Goal: Check status: Check status

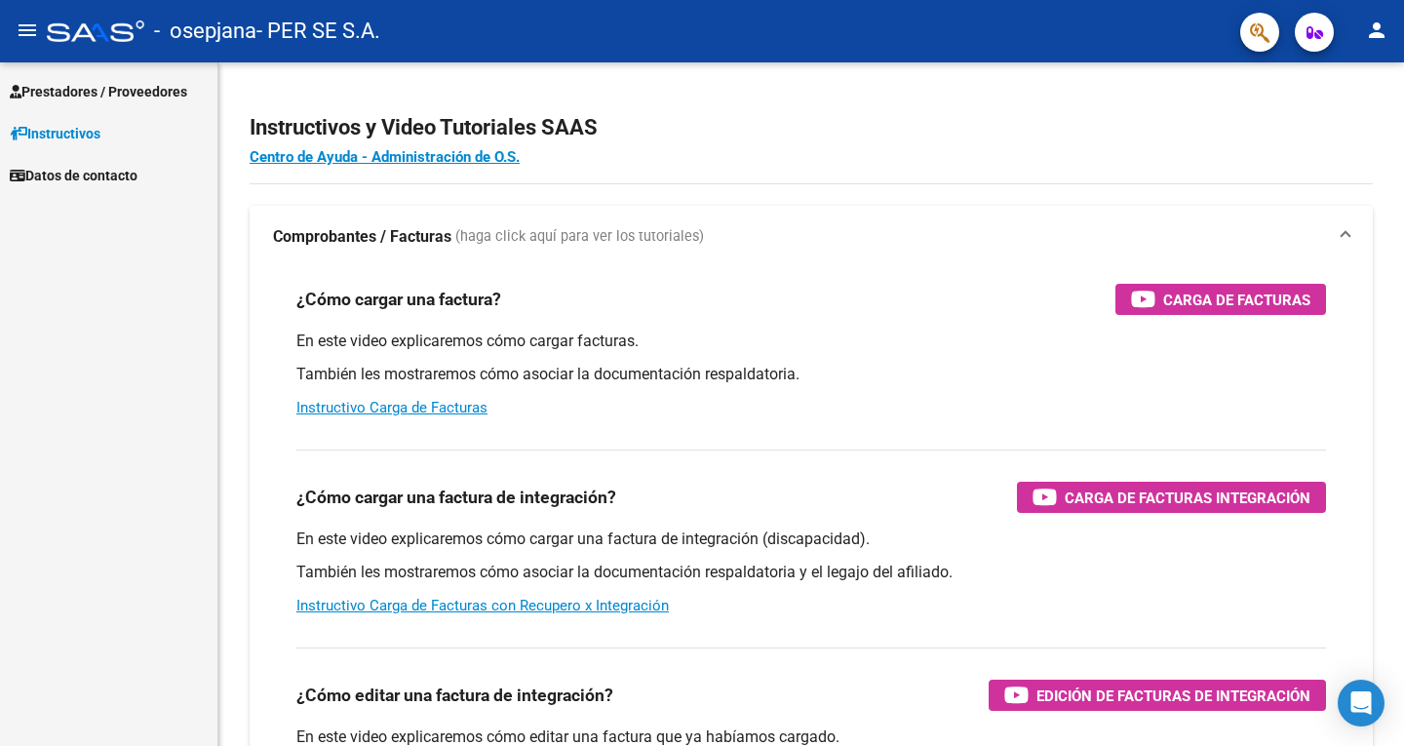
click at [128, 81] on span "Prestadores / Proveedores" at bounding box center [98, 91] width 177 height 21
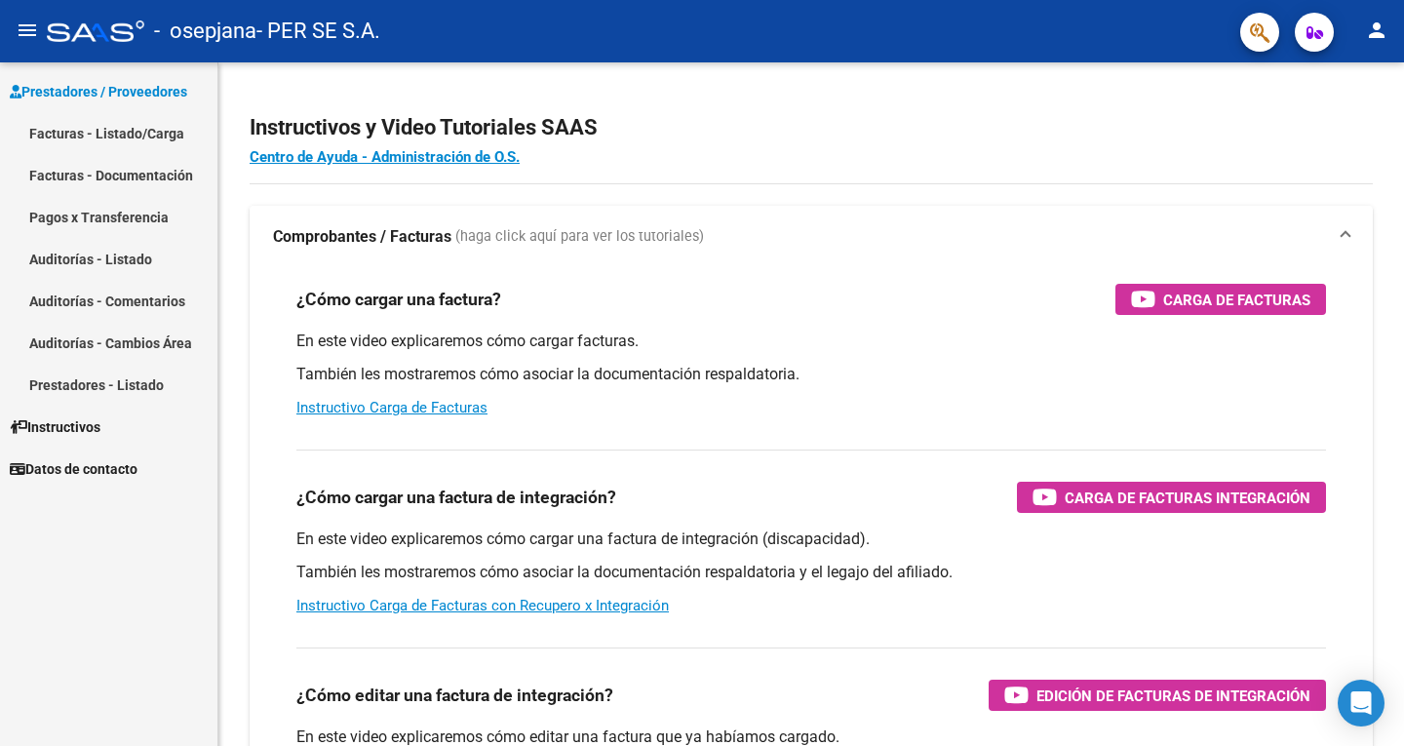
click at [108, 214] on link "Pagos x Transferencia" at bounding box center [108, 217] width 217 height 42
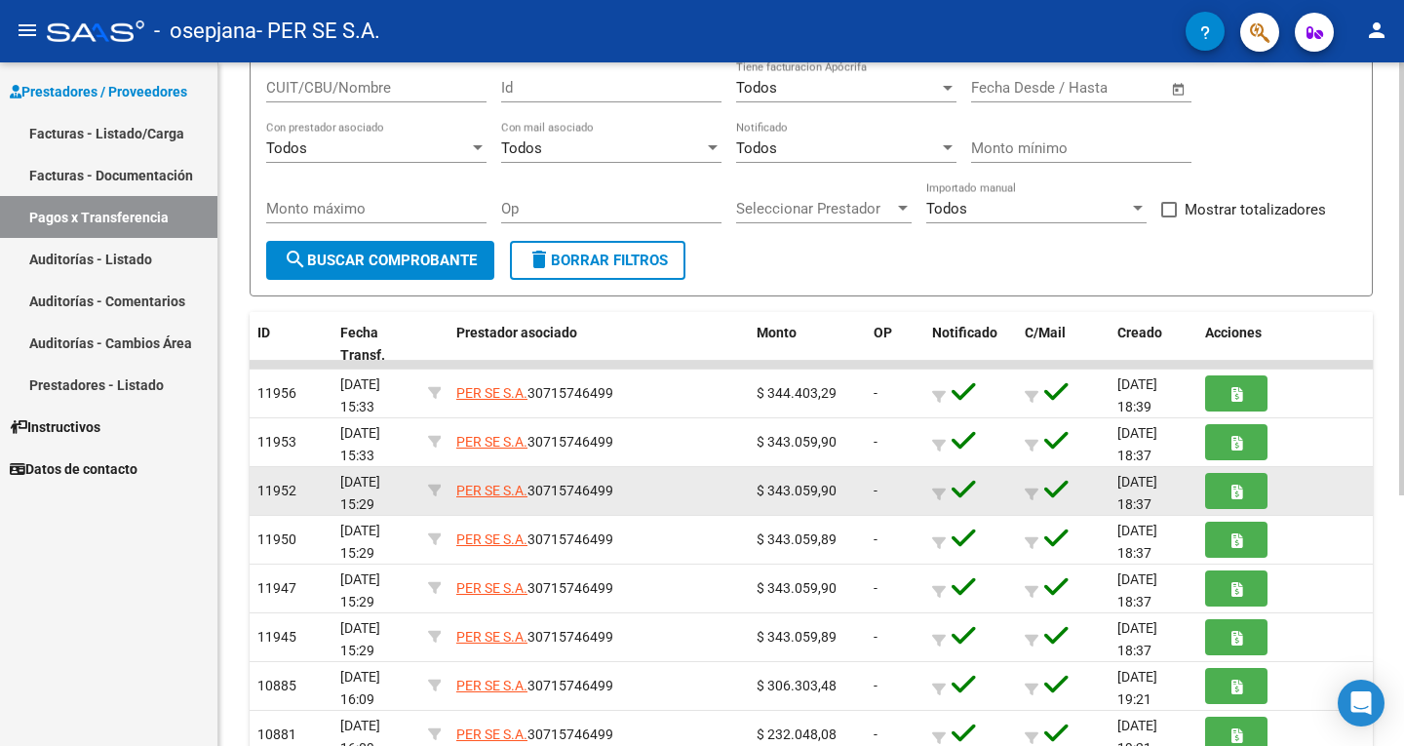
scroll to position [195, 0]
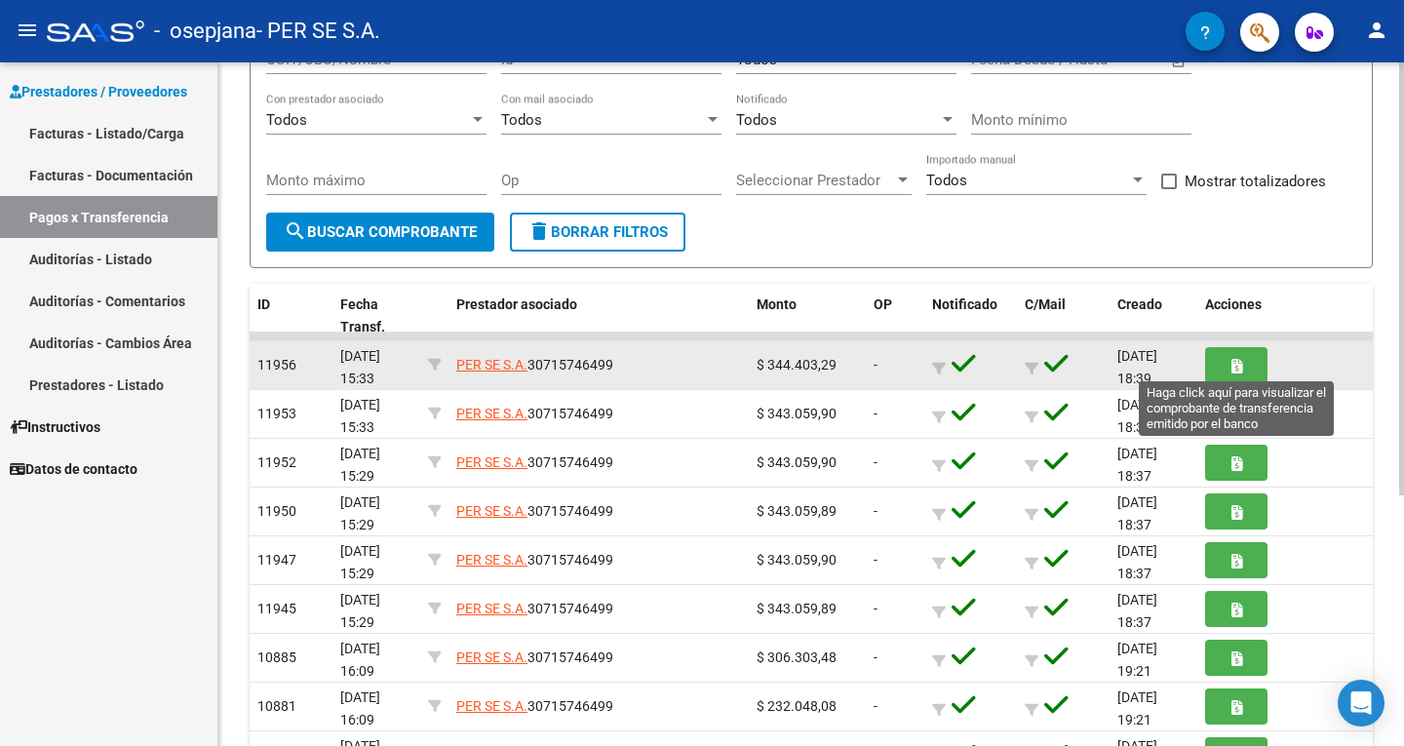
click at [1252, 355] on button "button" at bounding box center [1236, 365] width 62 height 36
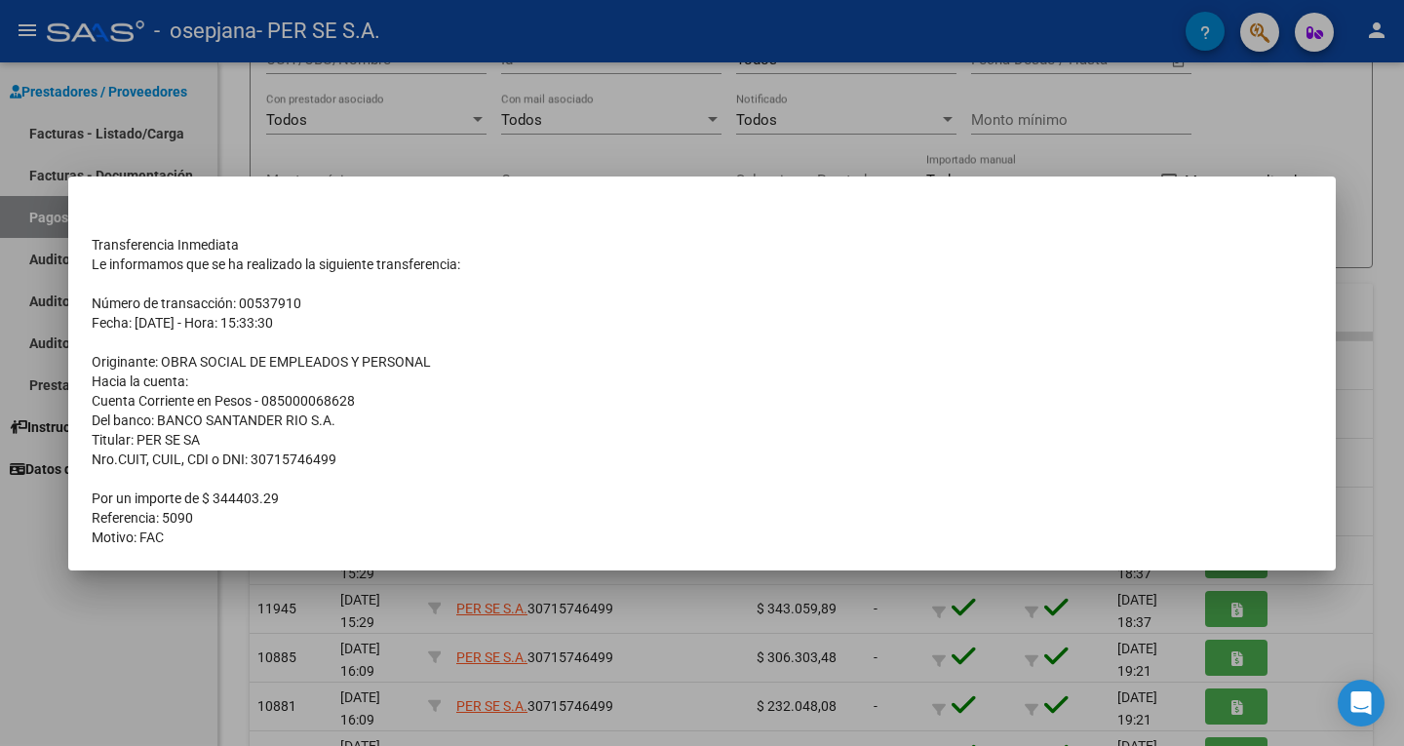
click at [229, 603] on div at bounding box center [702, 373] width 1404 height 746
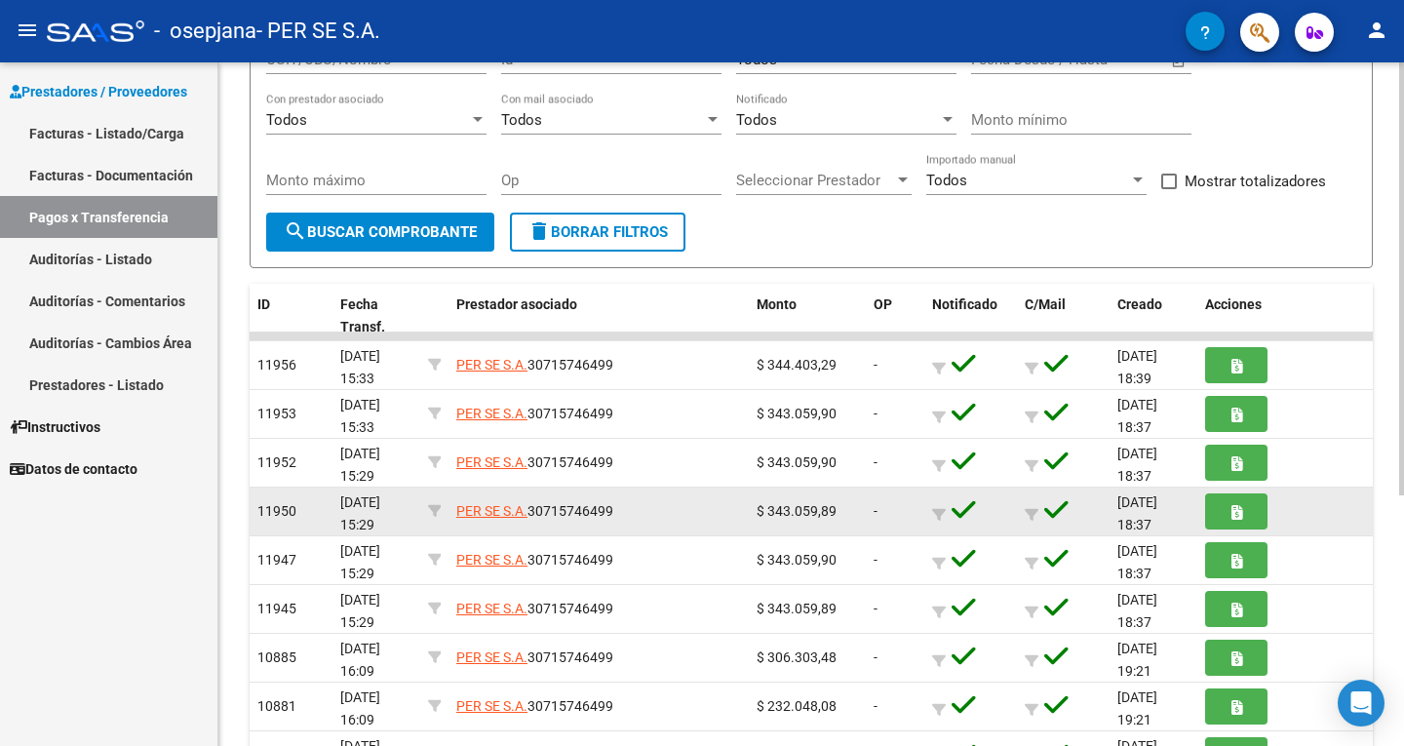
scroll to position [292, 0]
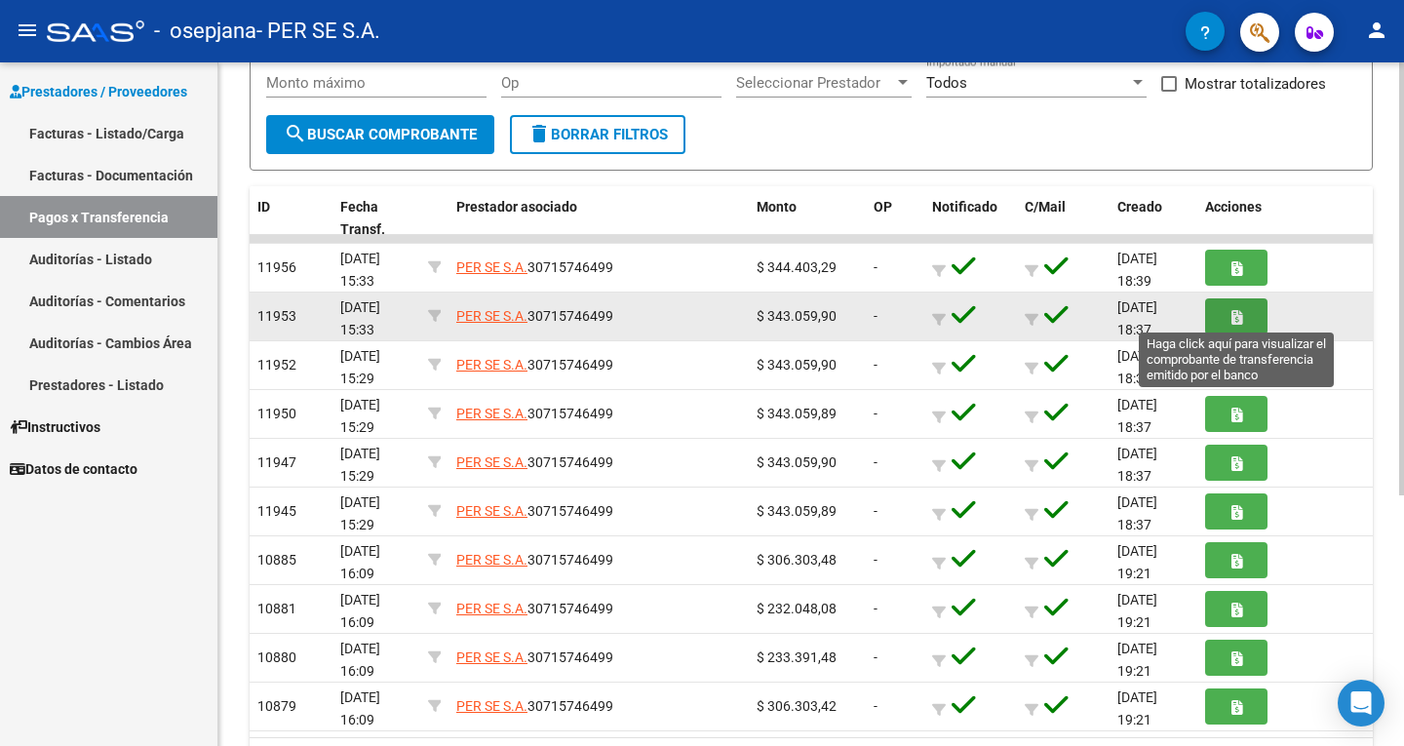
click at [1243, 309] on button "button" at bounding box center [1236, 316] width 62 height 36
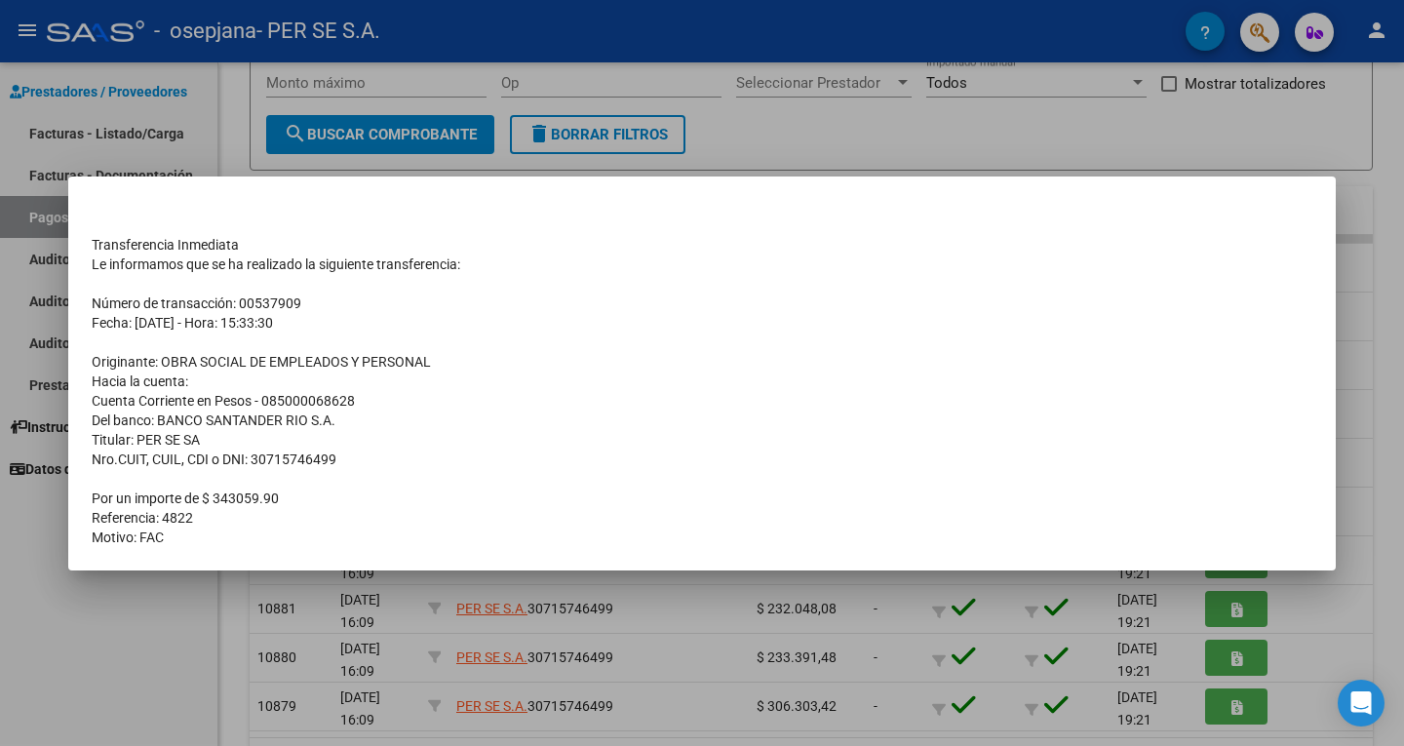
click at [224, 623] on div at bounding box center [702, 373] width 1404 height 746
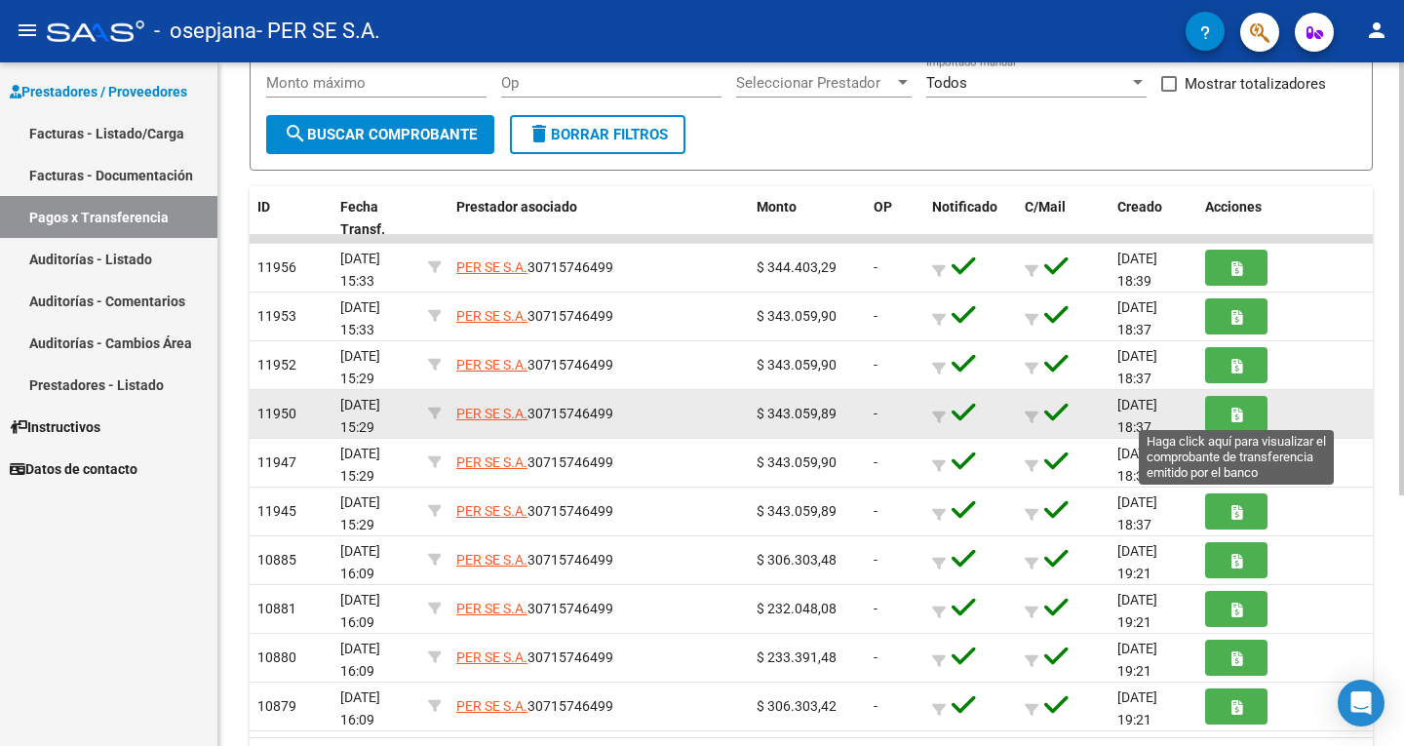
click at [1228, 428] on button "button" at bounding box center [1236, 414] width 62 height 36
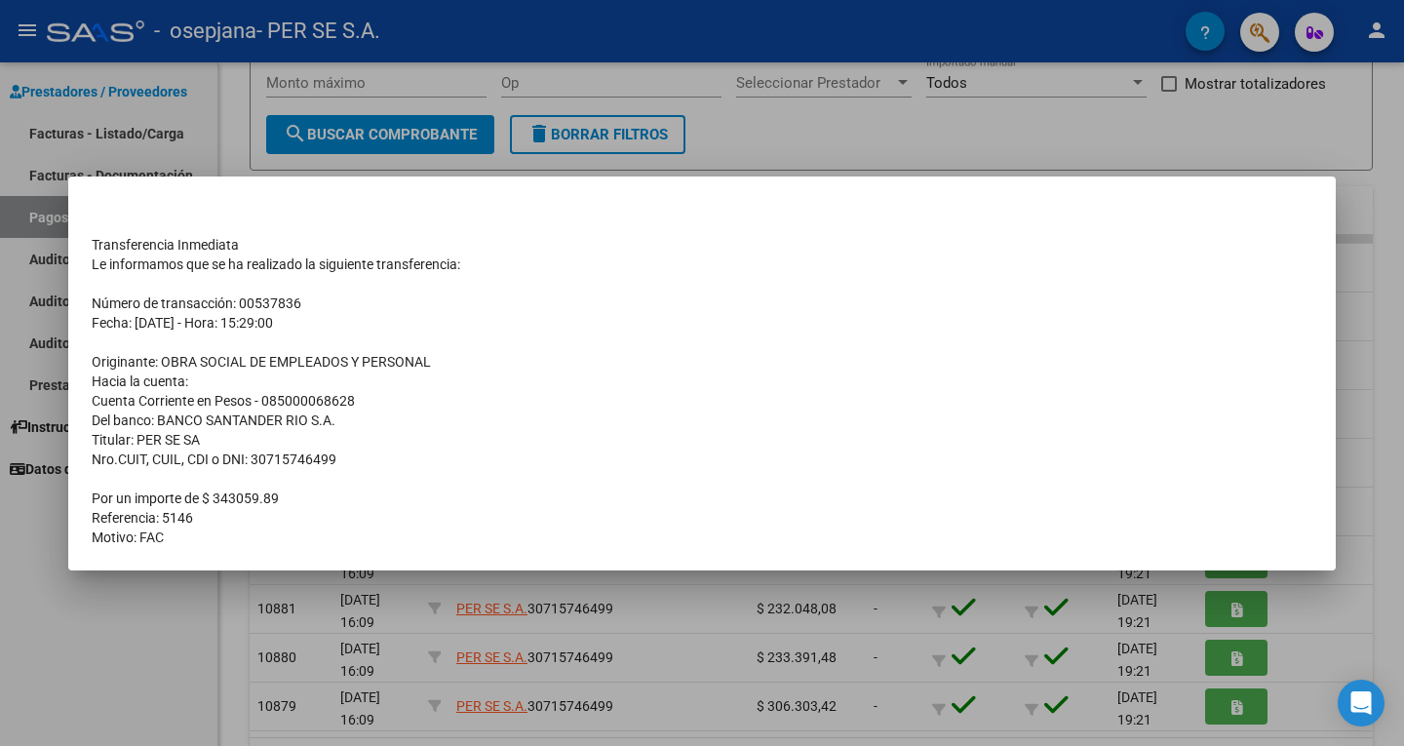
click at [1136, 626] on div at bounding box center [702, 373] width 1404 height 746
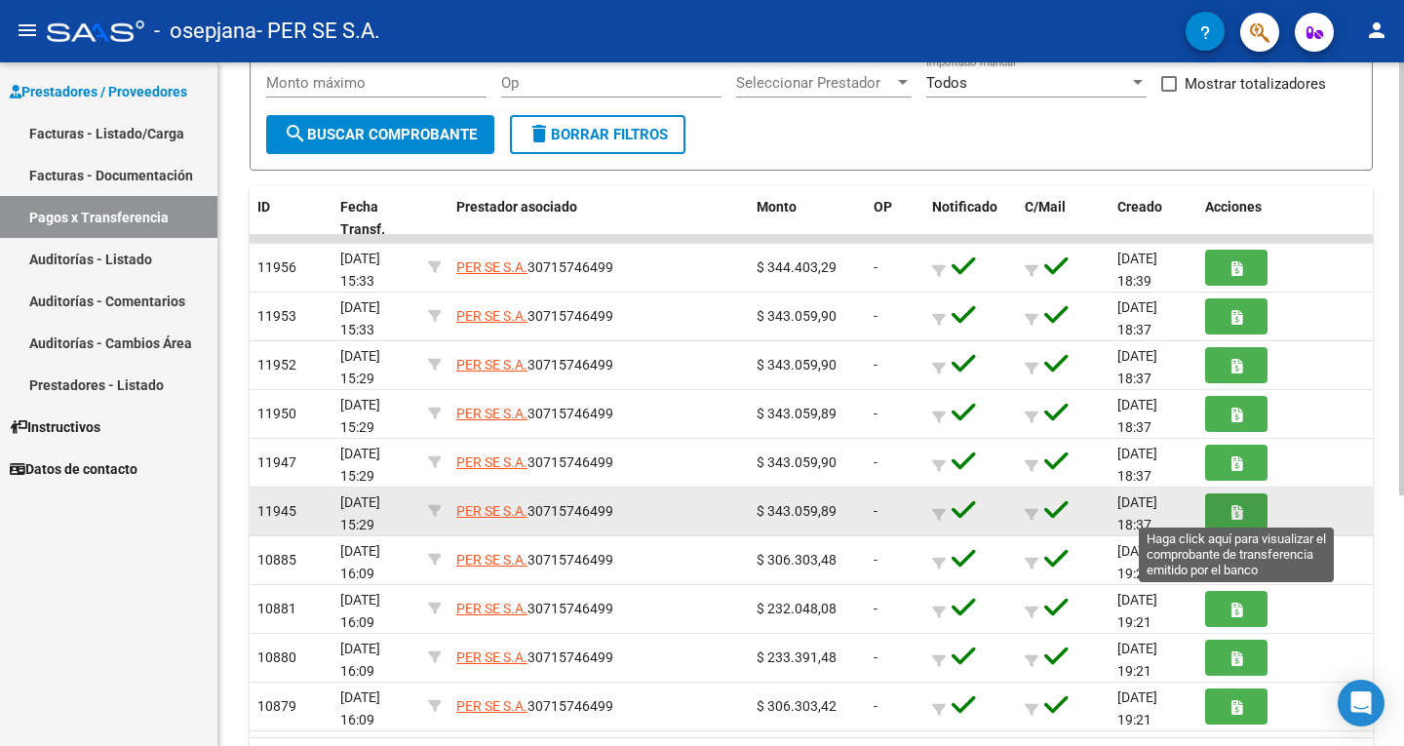
click at [1221, 513] on button "button" at bounding box center [1236, 511] width 62 height 36
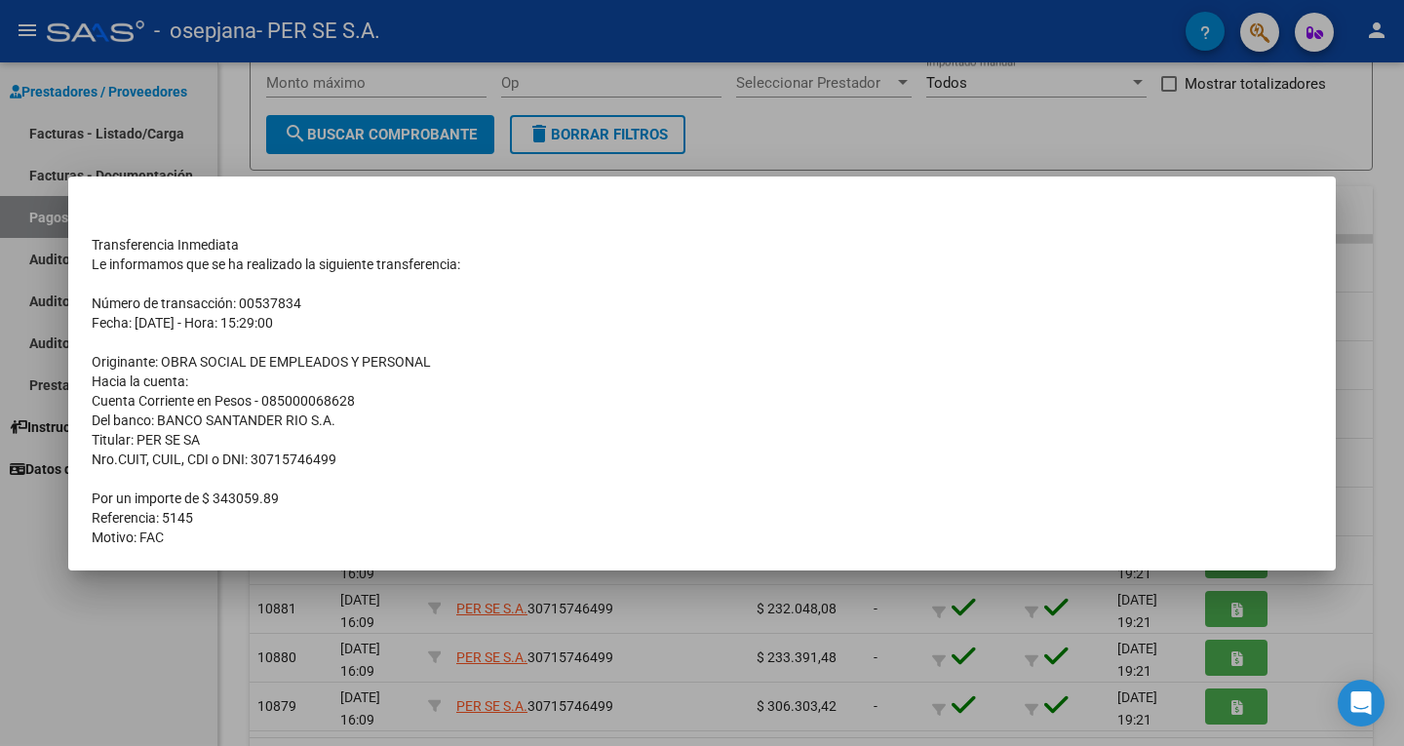
click at [1212, 619] on div at bounding box center [702, 373] width 1404 height 746
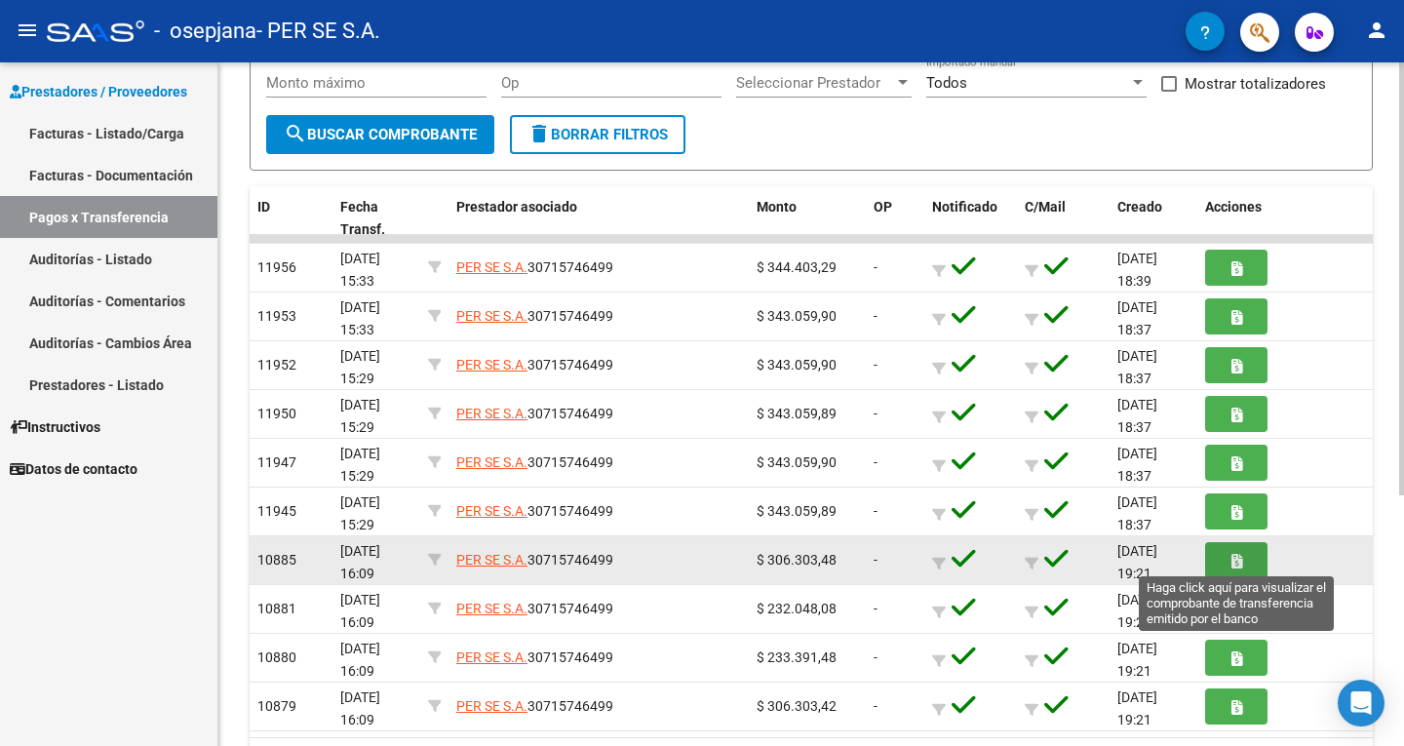
click at [1227, 558] on button "button" at bounding box center [1236, 560] width 62 height 36
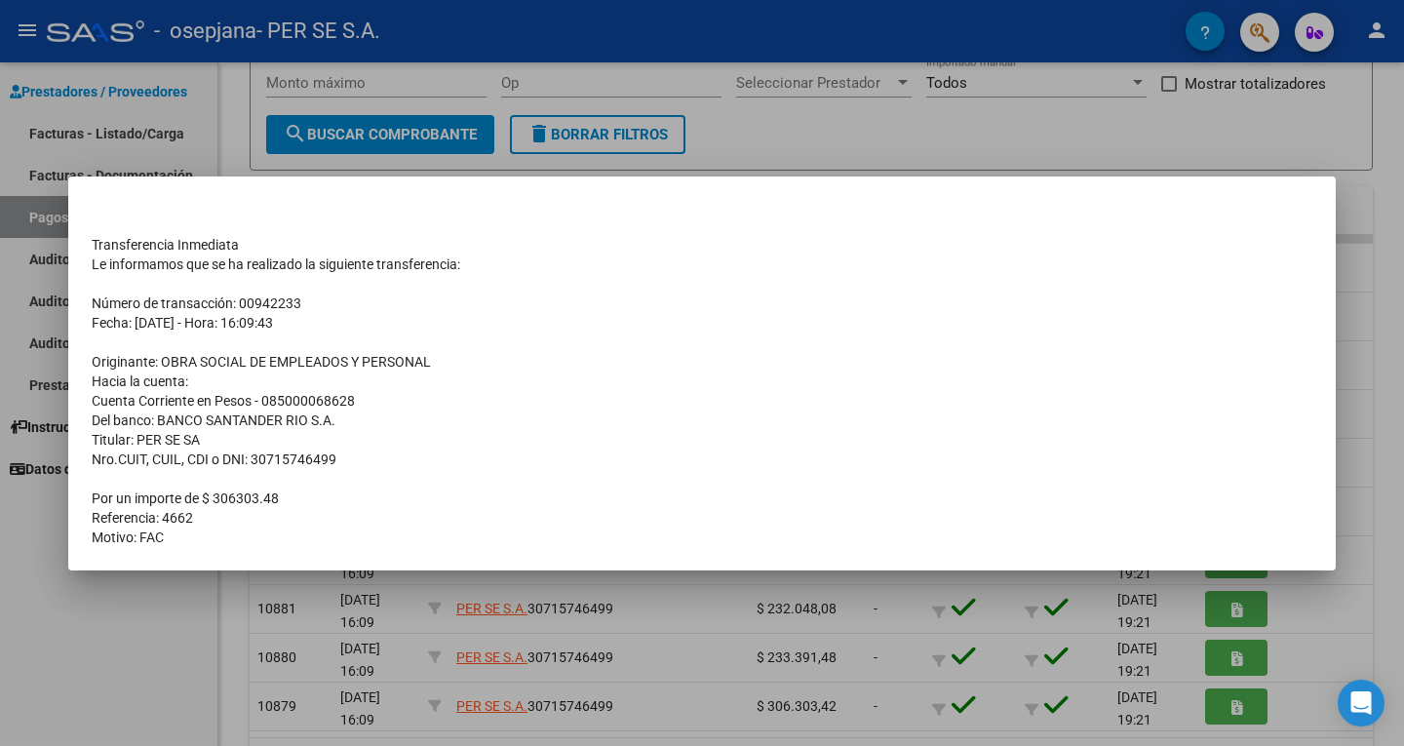
click at [1274, 648] on div at bounding box center [702, 373] width 1404 height 746
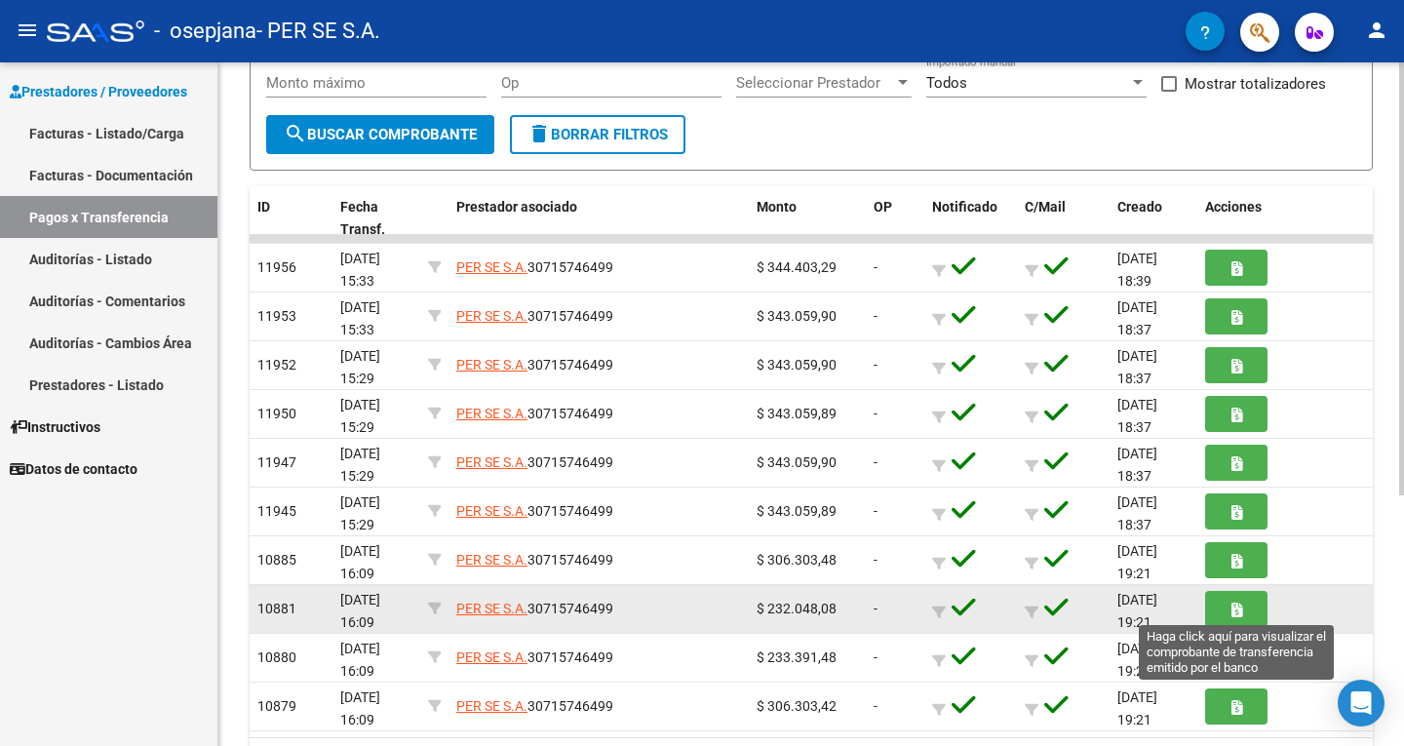
click at [1227, 611] on button "button" at bounding box center [1236, 609] width 62 height 36
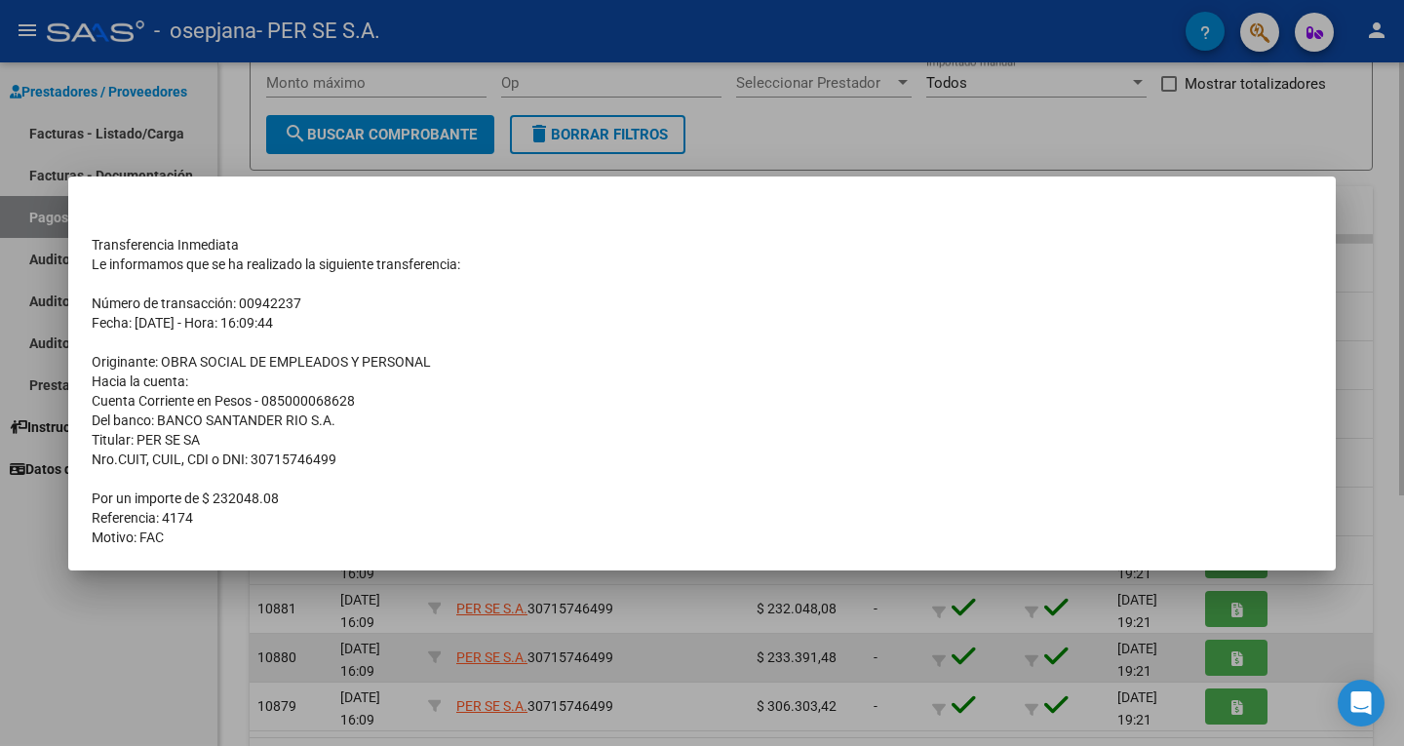
drag, startPoint x: 1005, startPoint y: 649, endPoint x: 1137, endPoint y: 661, distance: 133.1
click at [1005, 650] on div at bounding box center [702, 373] width 1404 height 746
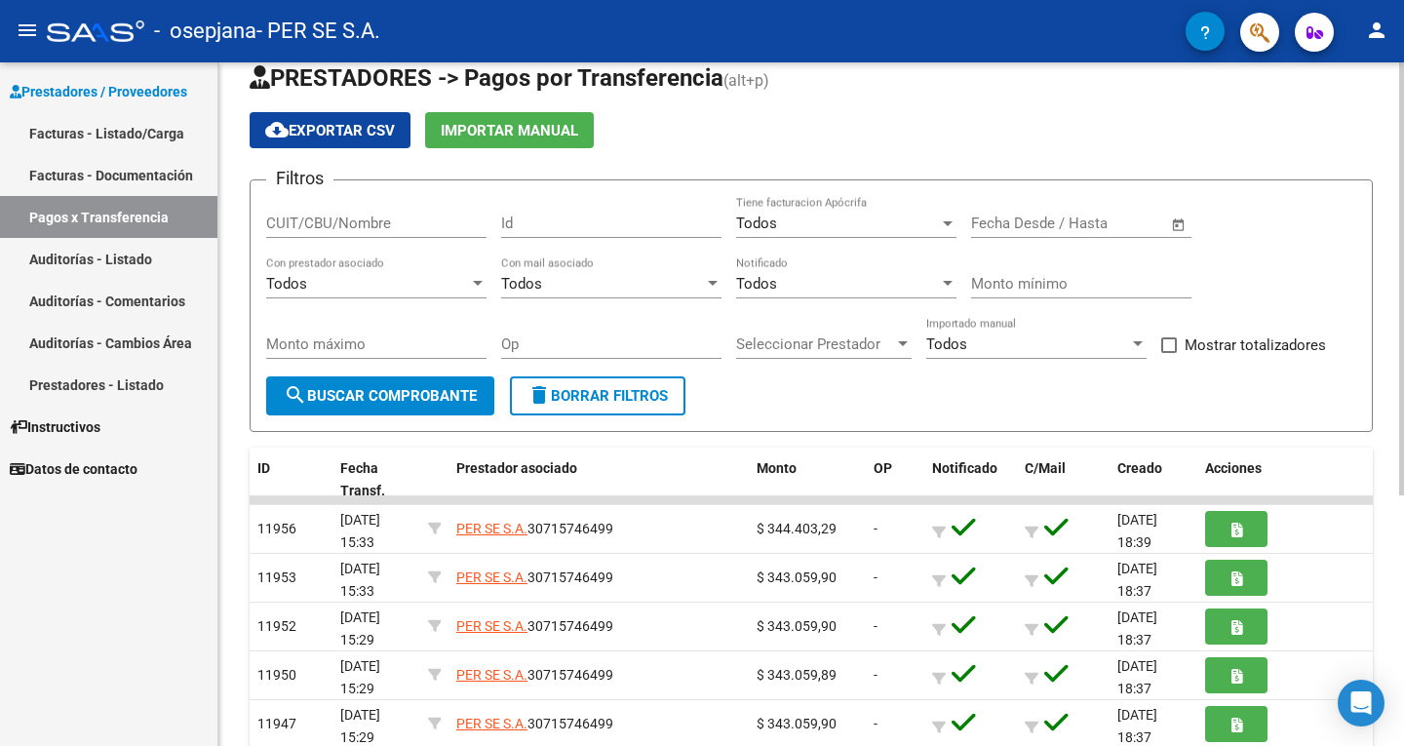
scroll to position [0, 0]
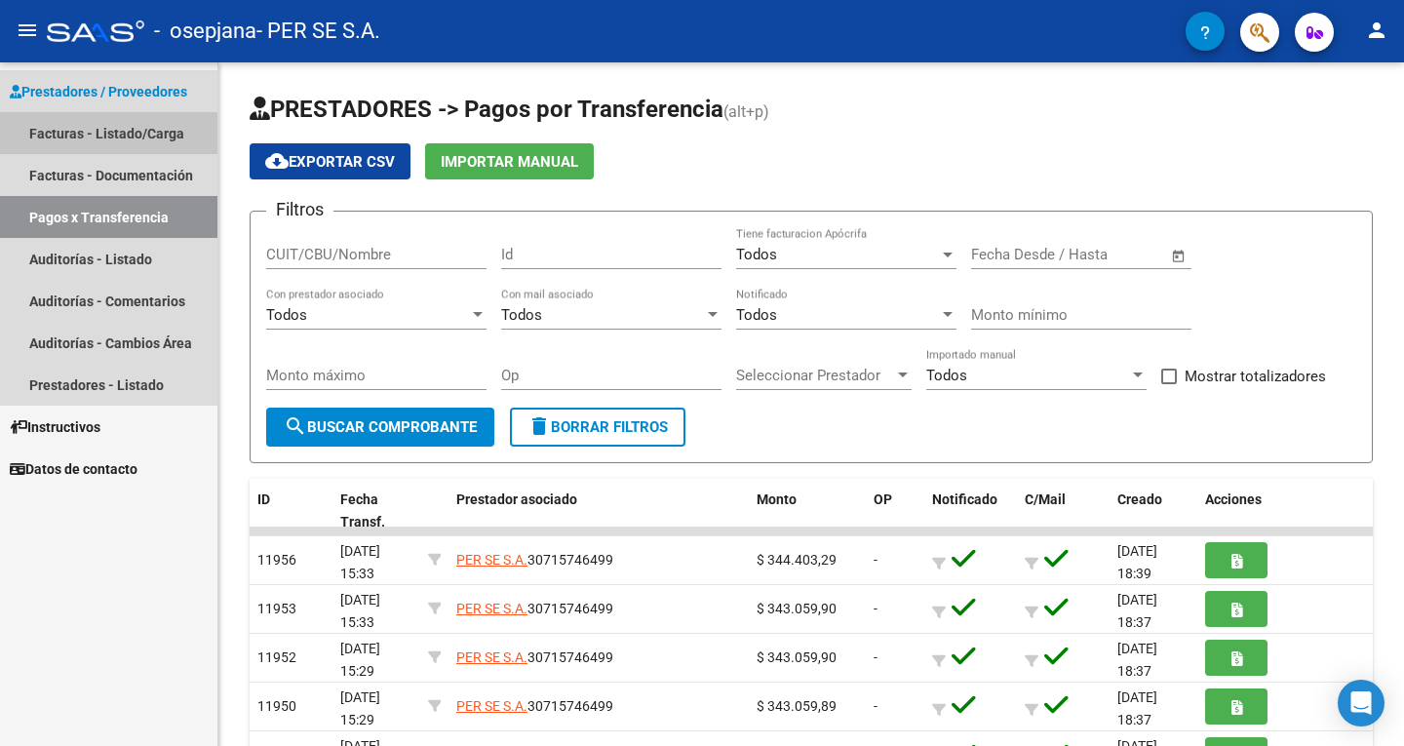
click at [89, 135] on link "Facturas - Listado/Carga" at bounding box center [108, 133] width 217 height 42
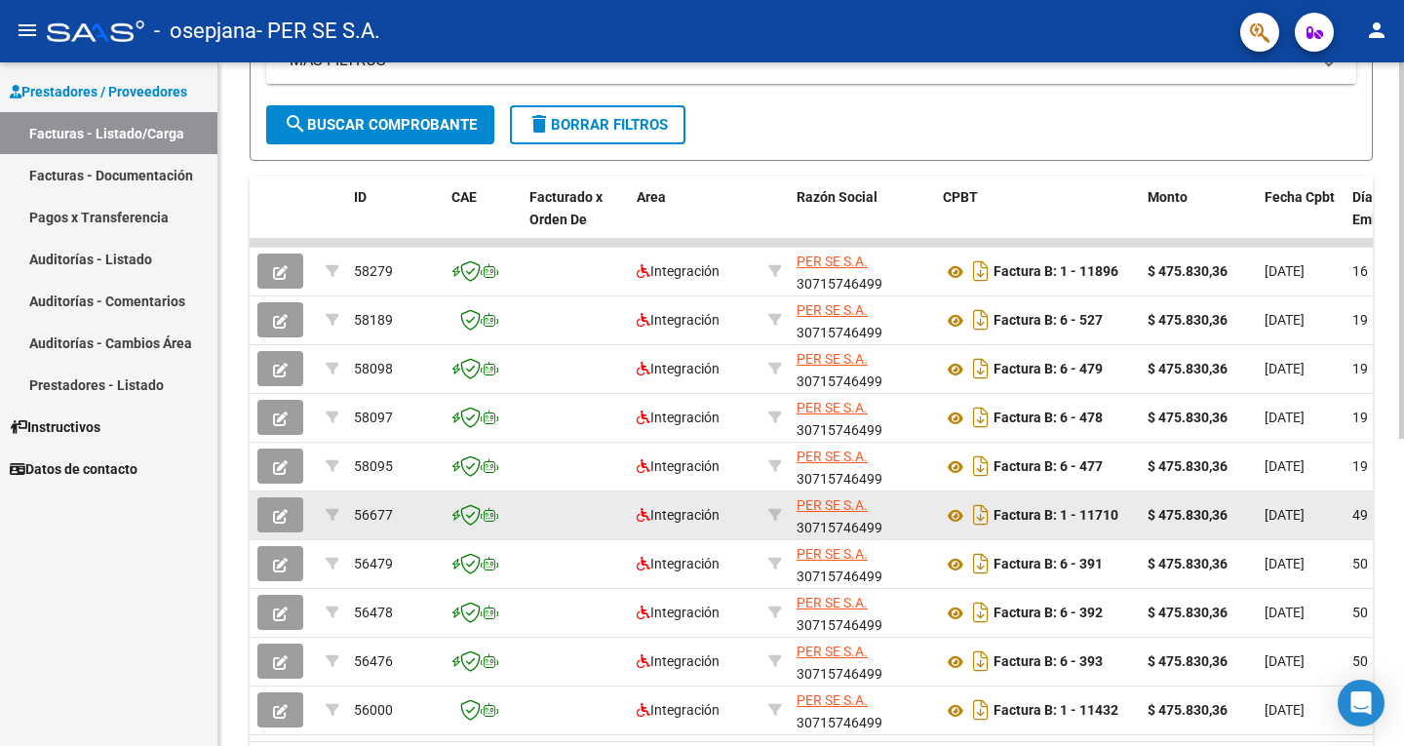
scroll to position [532, 0]
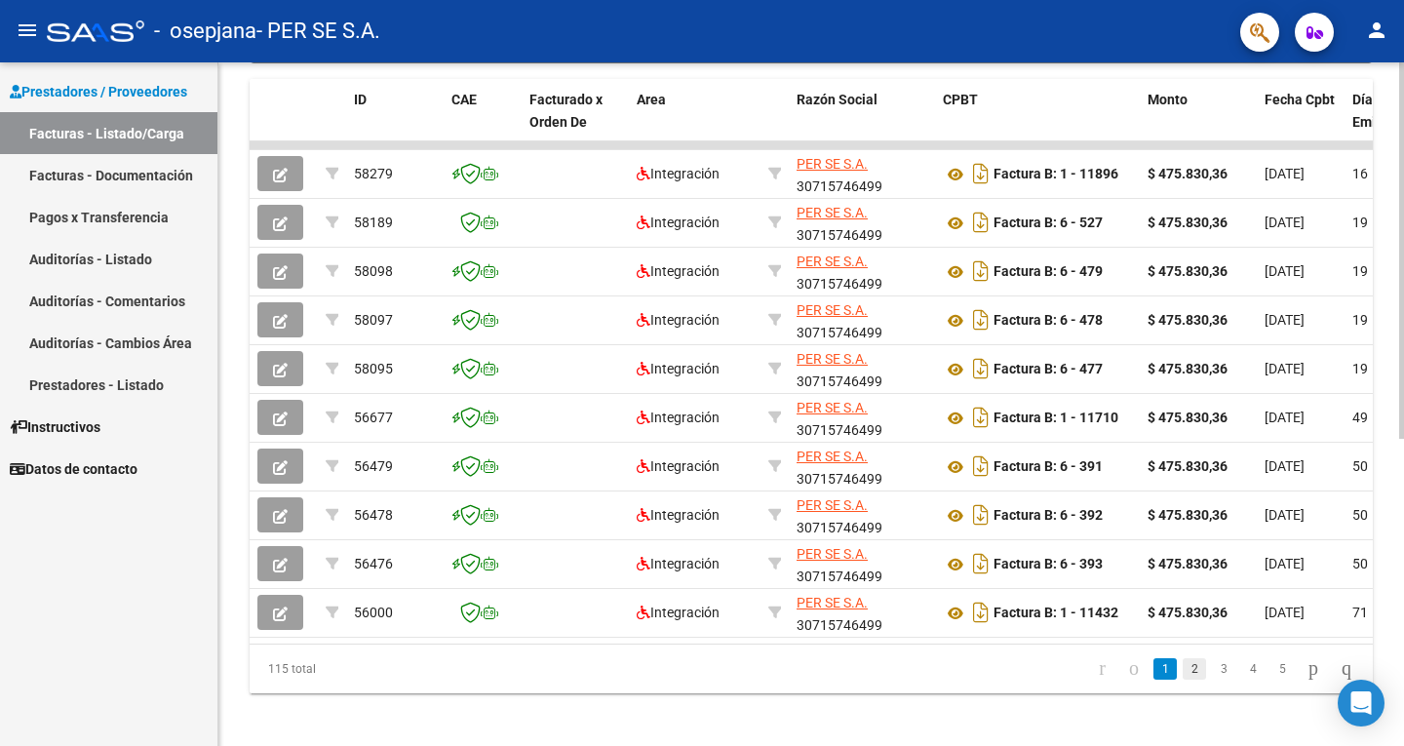
click at [1182, 679] on link "2" at bounding box center [1193, 668] width 23 height 21
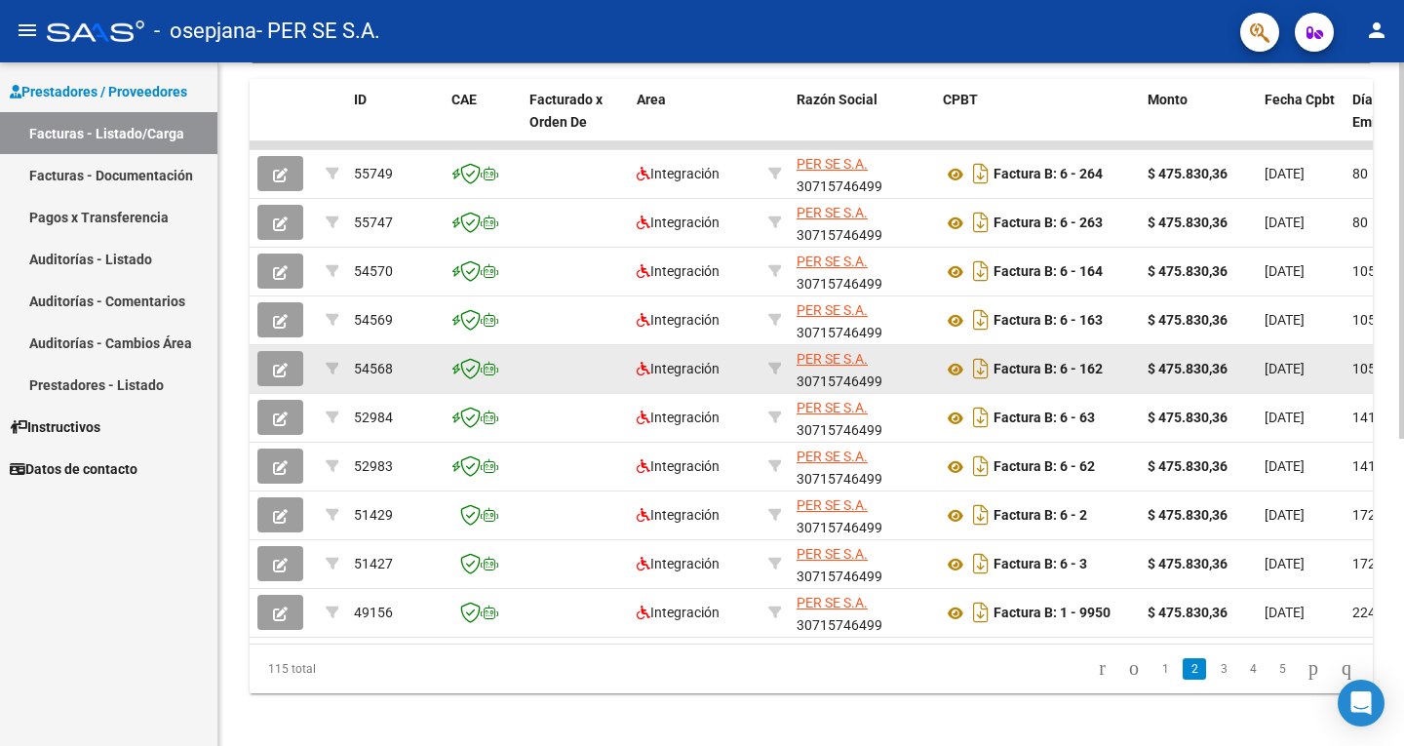
click at [1102, 366] on strong "Factura B: 6 - 162" at bounding box center [1047, 370] width 109 height 16
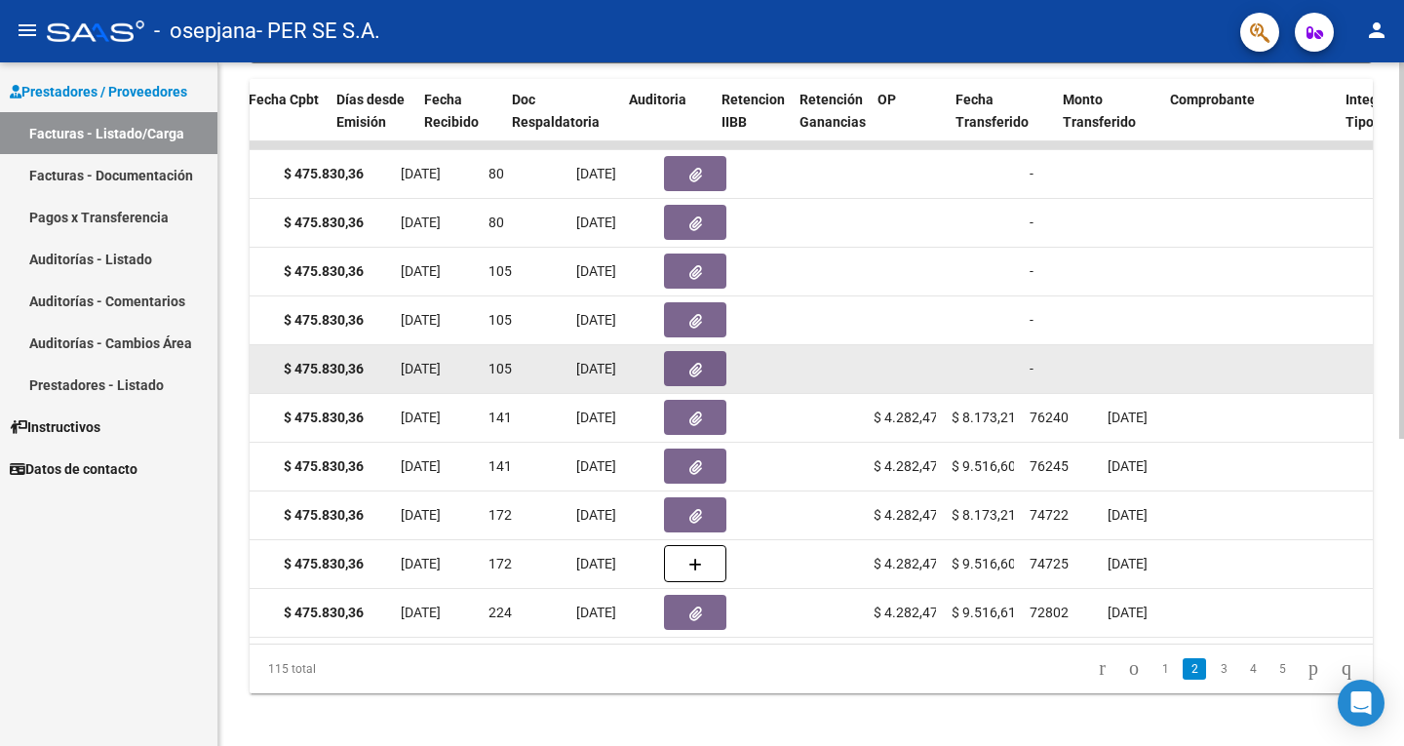
scroll to position [0, 1045]
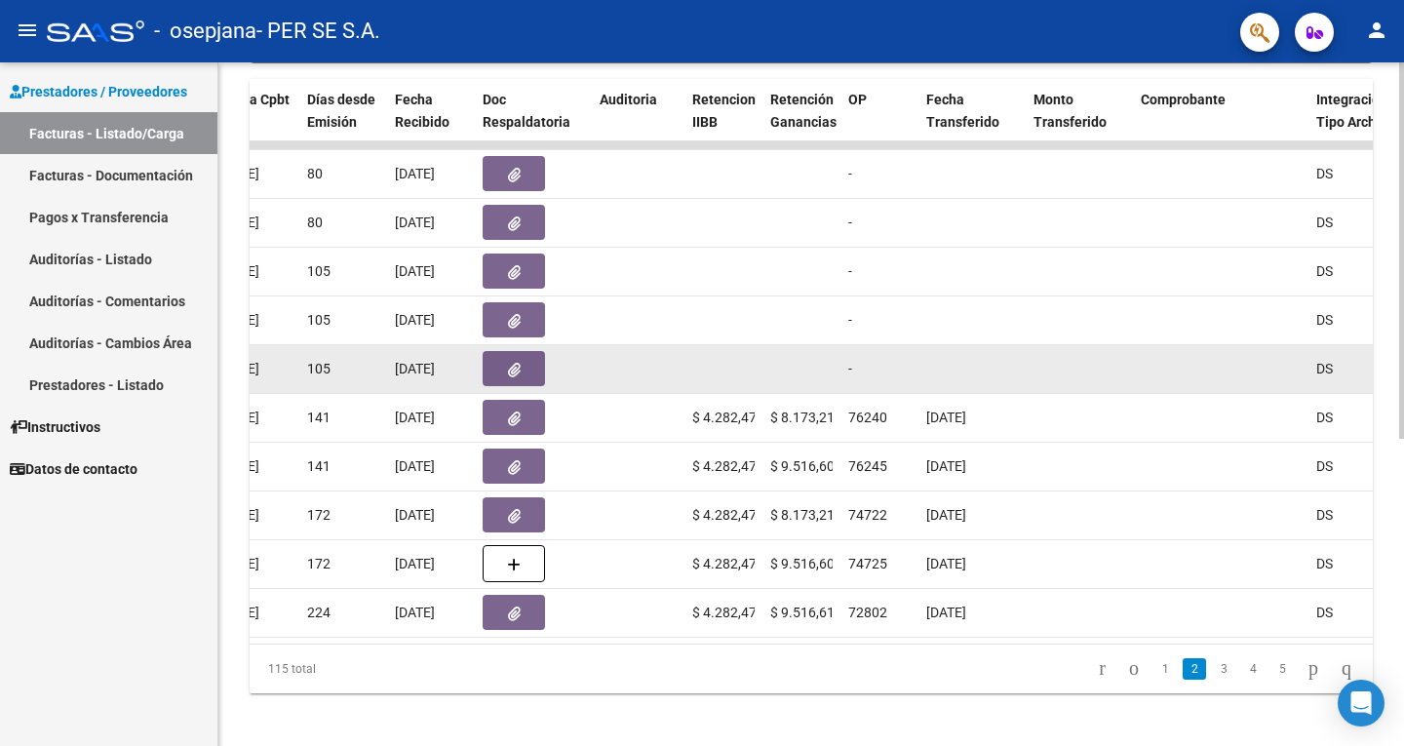
drag, startPoint x: 1094, startPoint y: 378, endPoint x: 1135, endPoint y: 363, distance: 43.8
click at [1135, 363] on div "54568 Integración PER SE S.A. 30715746499 Factura B: 6 - 162 $ 475.830,36 [DATE…" at bounding box center [1259, 369] width 4109 height 49
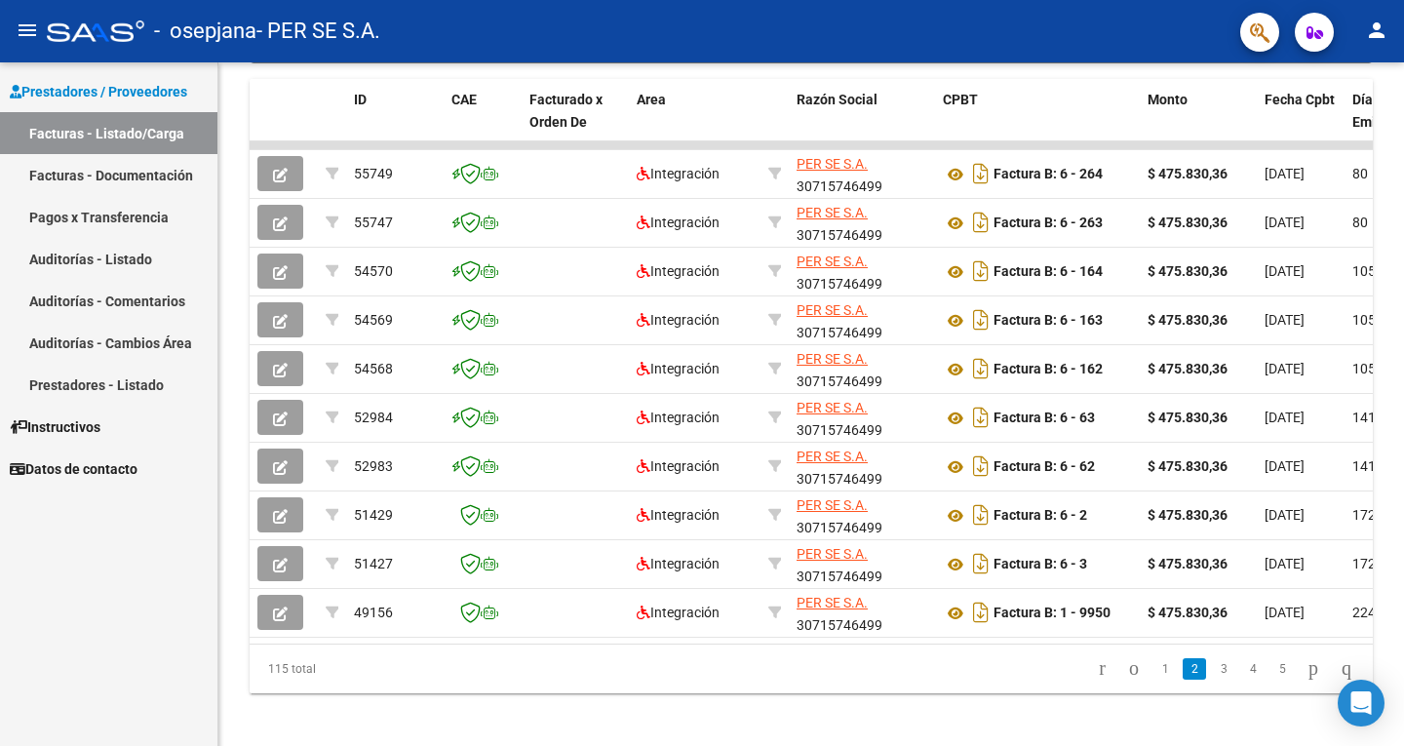
scroll to position [557, 0]
